Goal: Task Accomplishment & Management: Manage account settings

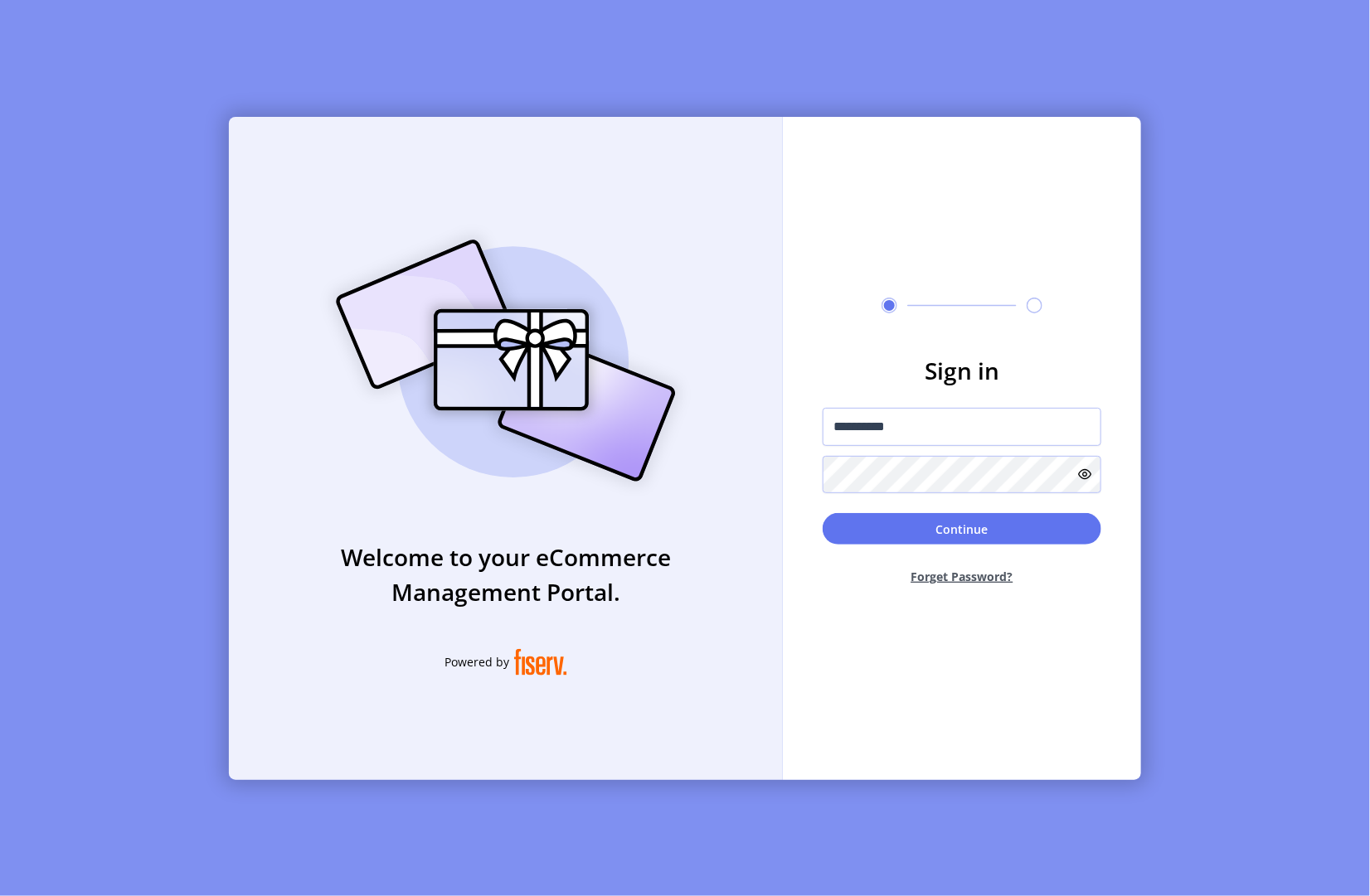
click at [921, 520] on button "Continue" at bounding box center [962, 528] width 279 height 32
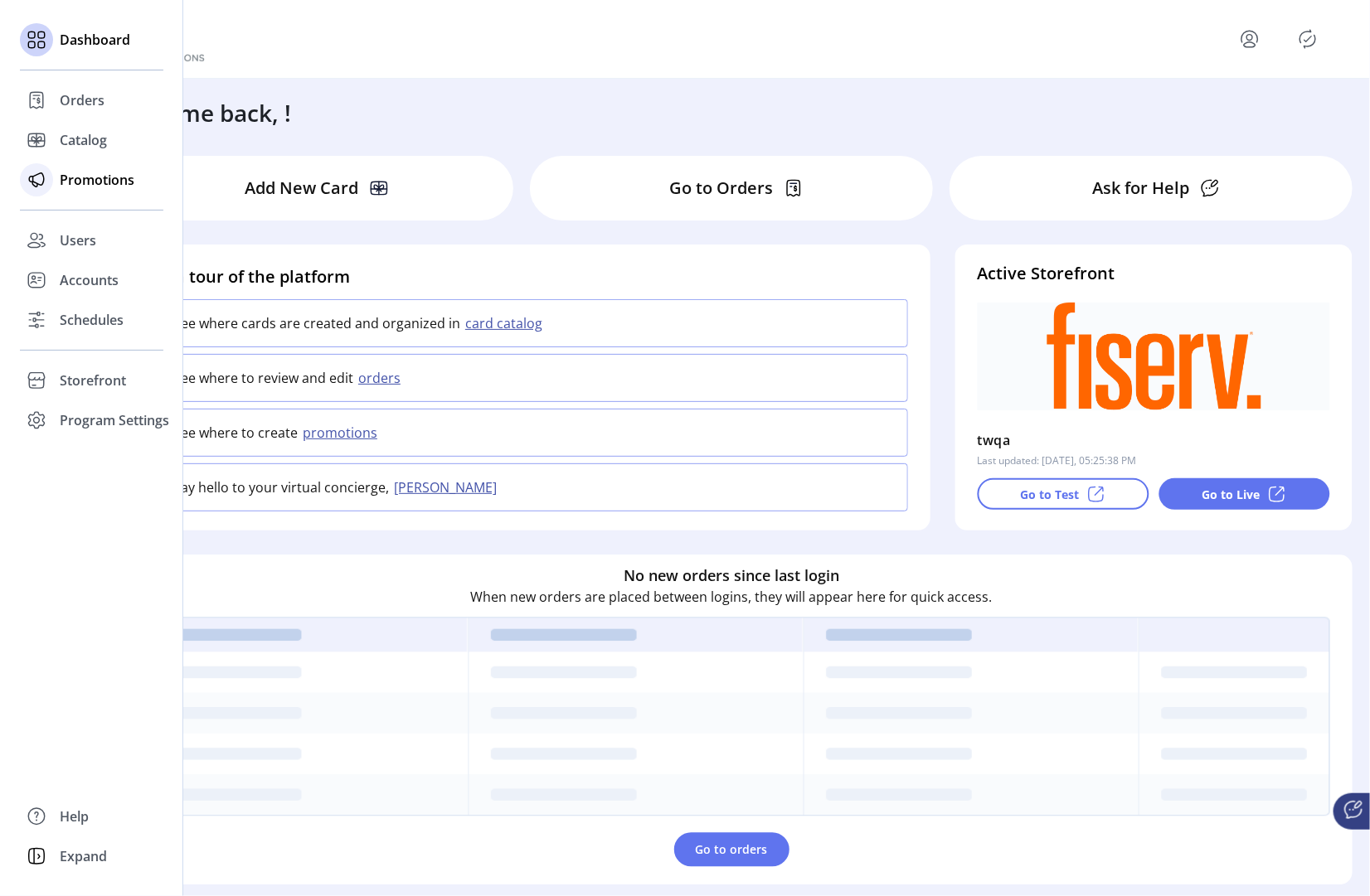
click at [96, 180] on span "Promotions" at bounding box center [96, 180] width 75 height 20
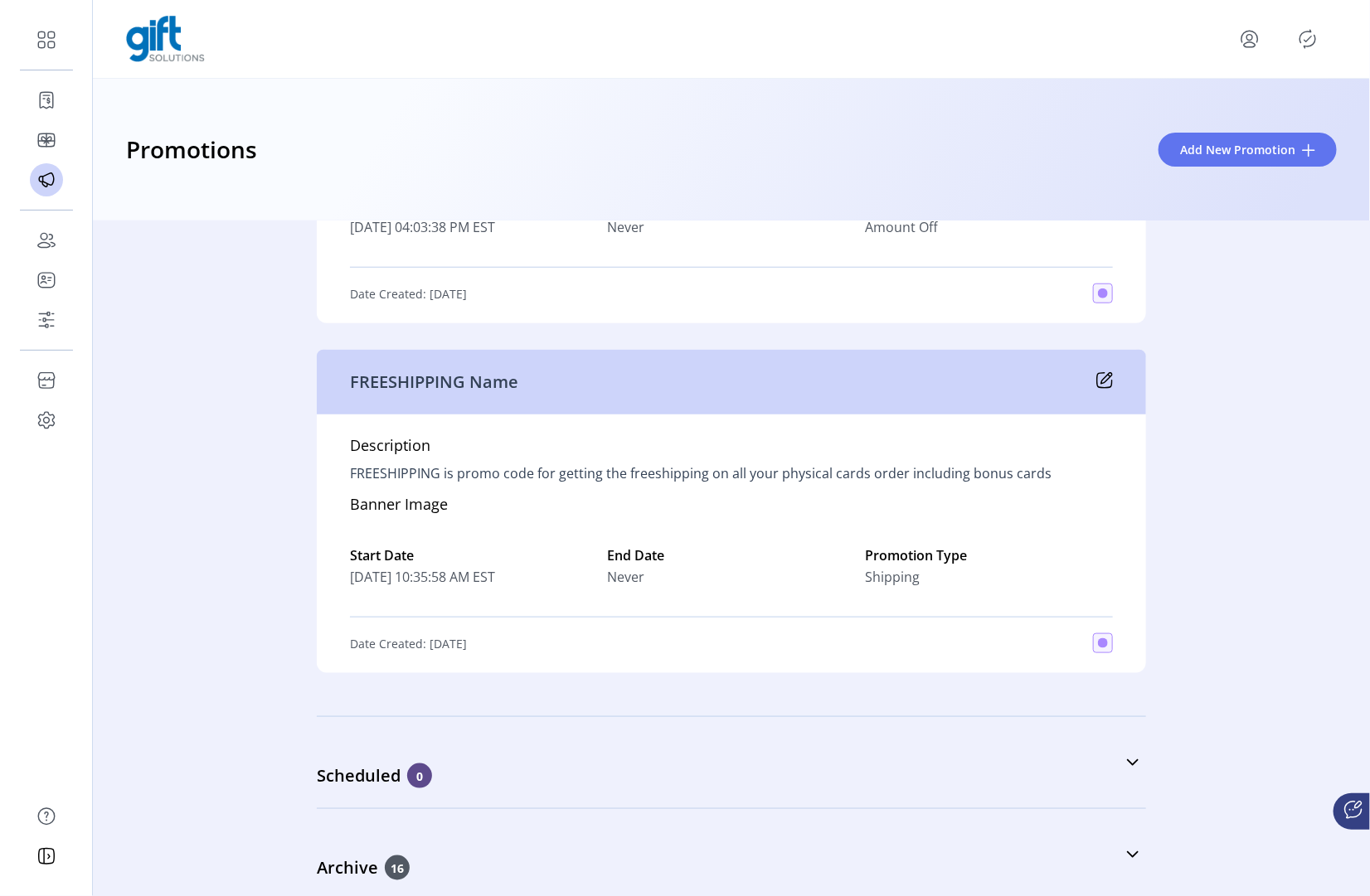
scroll to position [669, 0]
